Goal: Task Accomplishment & Management: Manage account settings

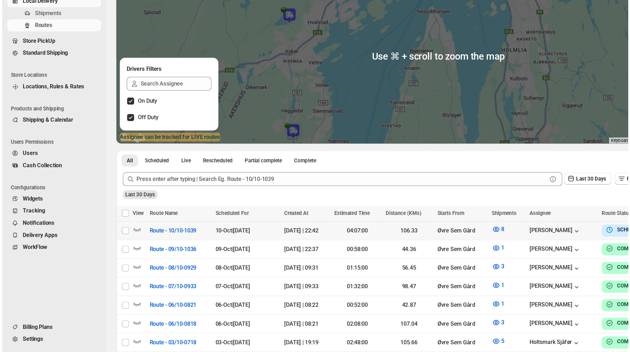
scroll to position [27, 0]
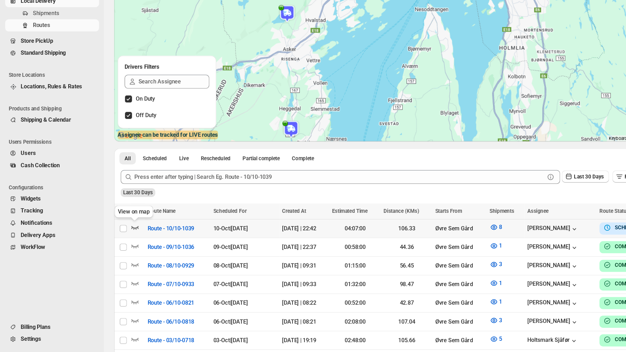
click at [109, 251] on icon "button" at bounding box center [109, 250] width 7 height 7
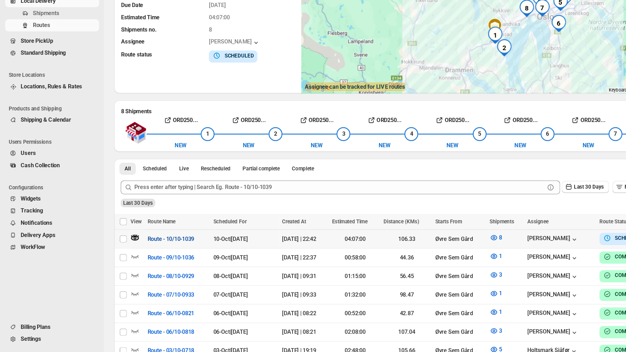
click at [131, 259] on span "Route - 10/10-1039" at bounding box center [138, 260] width 38 height 7
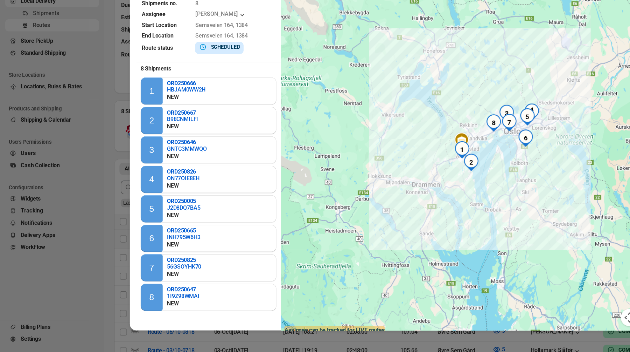
scroll to position [27, 0]
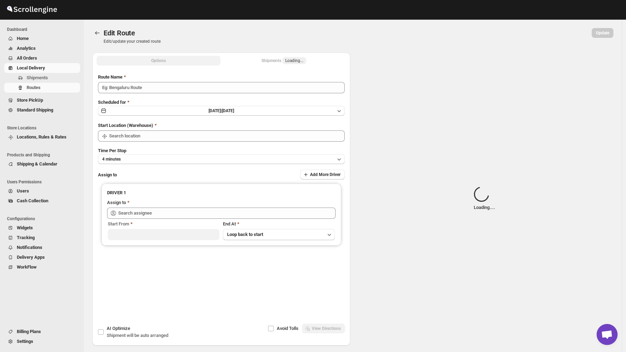
type input "Route - 10/10-1039"
type input "Øvre Sem Gård"
type input "[PERSON_NAME] ([PERSON_NAME][EMAIL_ADDRESS][DOMAIN_NAME])"
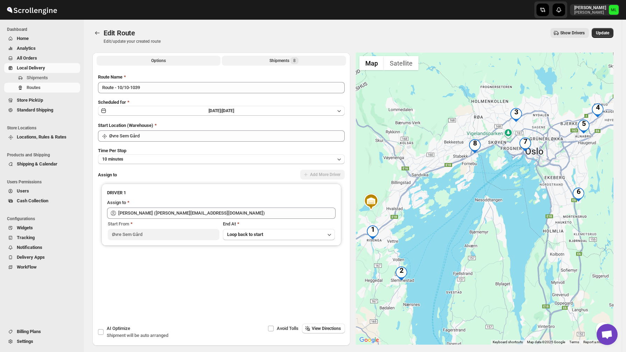
click at [282, 58] on div "Shipments 8" at bounding box center [284, 60] width 29 height 7
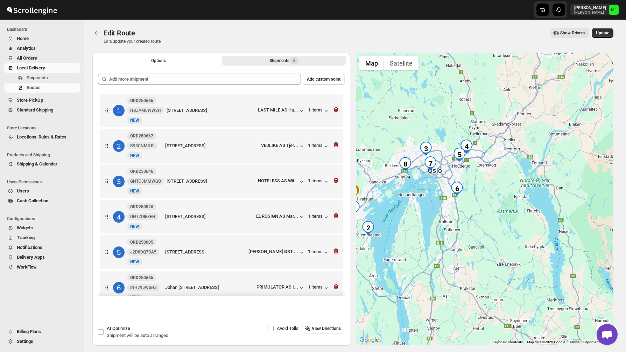
drag, startPoint x: 572, startPoint y: 217, endPoint x: 397, endPoint y: 209, distance: 174.9
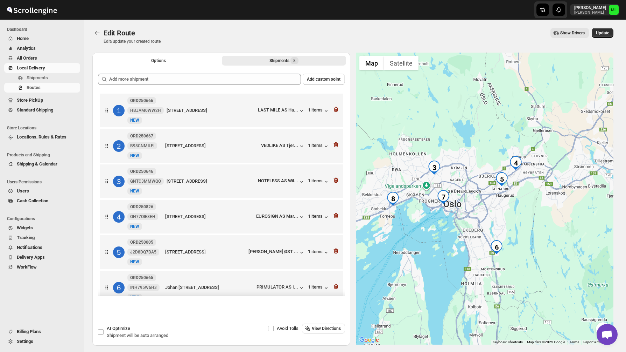
drag, startPoint x: 433, startPoint y: 180, endPoint x: 448, endPoint y: 224, distance: 46.2
click at [448, 224] on div at bounding box center [485, 199] width 258 height 292
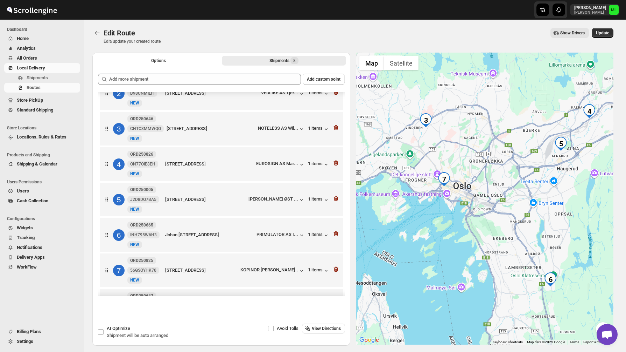
scroll to position [59, 0]
